Goal: Transaction & Acquisition: Purchase product/service

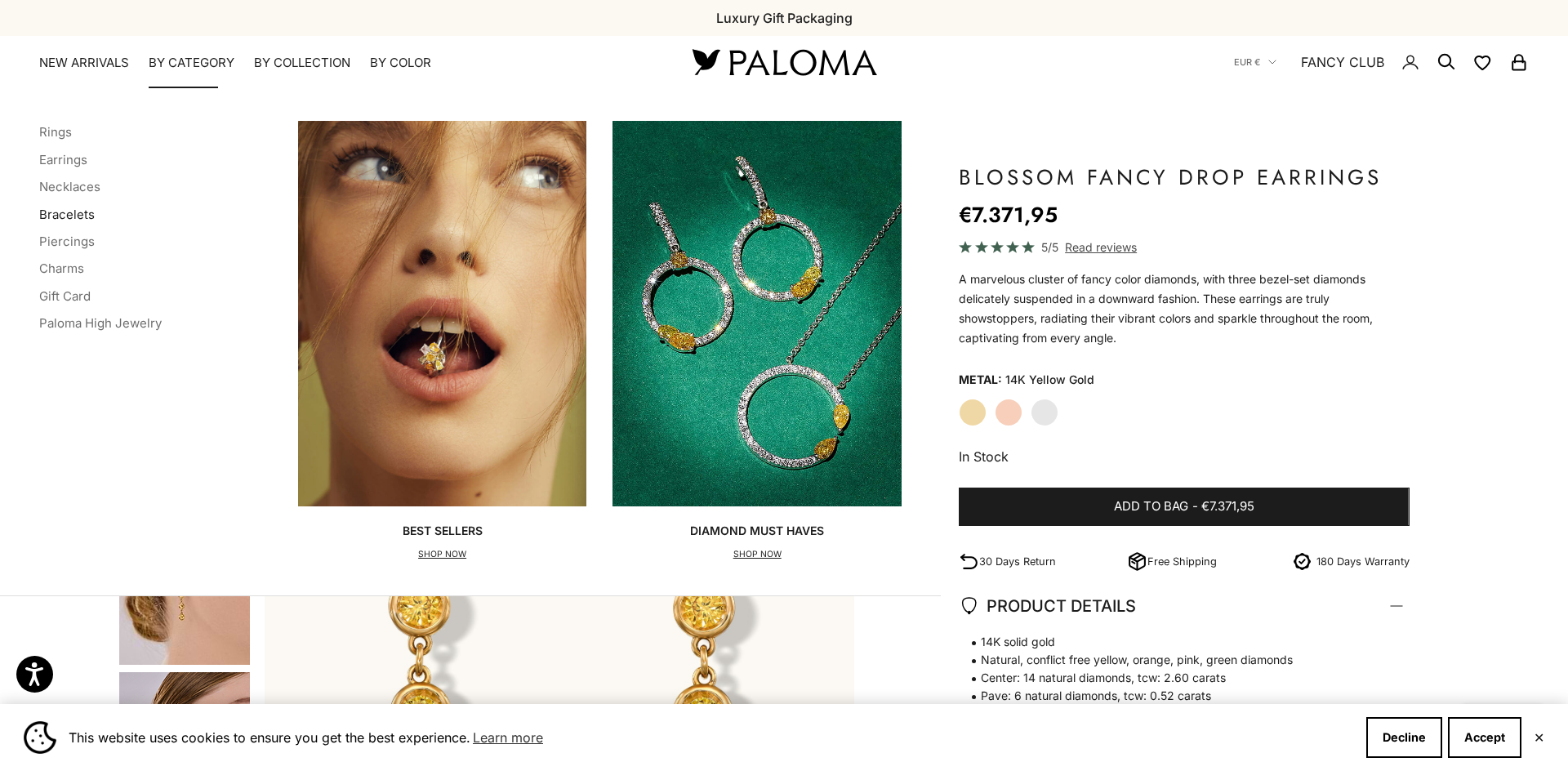
click at [67, 213] on link "Bracelets" at bounding box center [66, 214] width 56 height 16
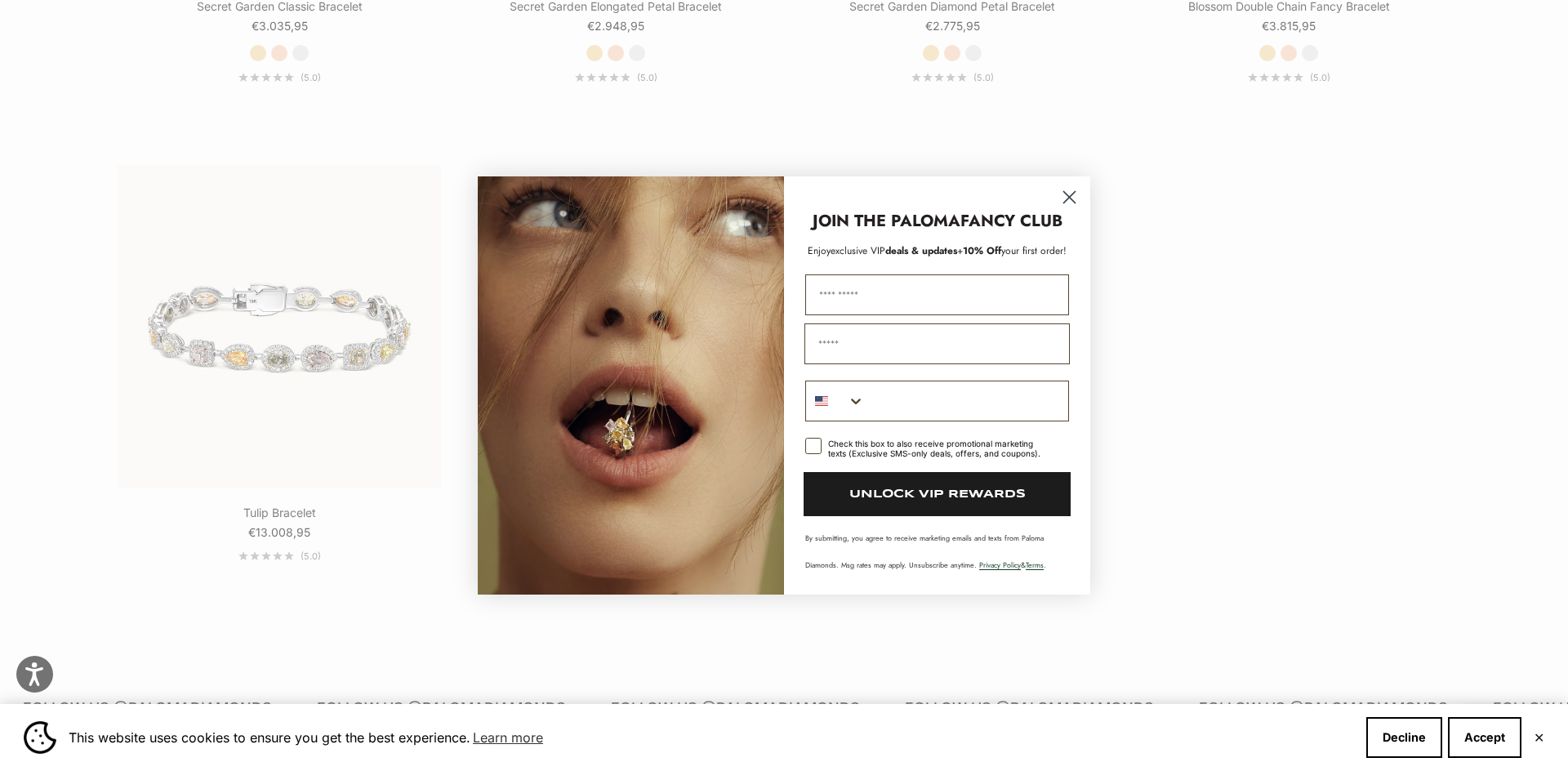
scroll to position [1430, 0]
click at [1074, 200] on circle "Close dialog" at bounding box center [1069, 197] width 27 height 27
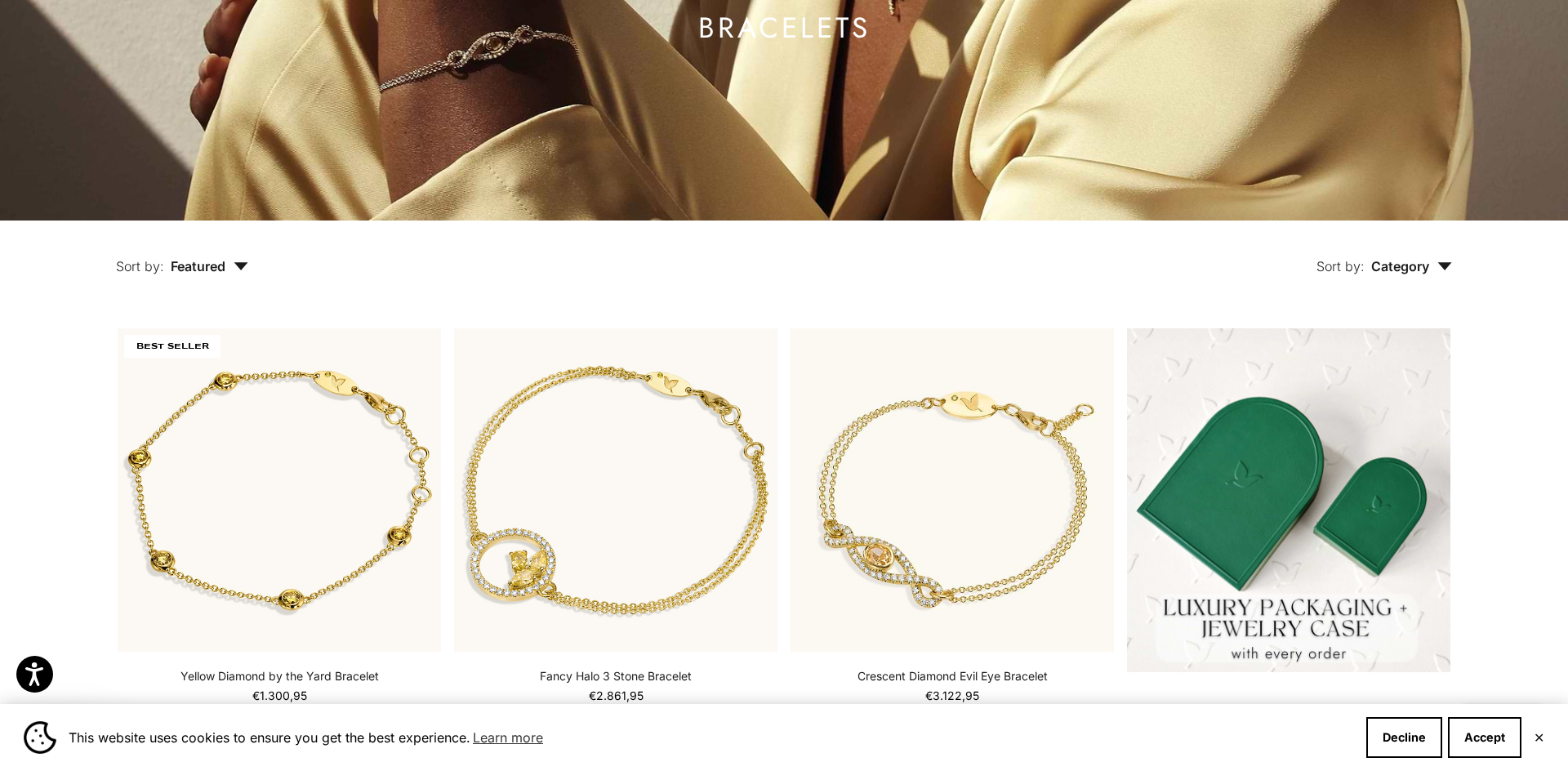
scroll to position [0, 0]
